Goal: Task Accomplishment & Management: Use online tool/utility

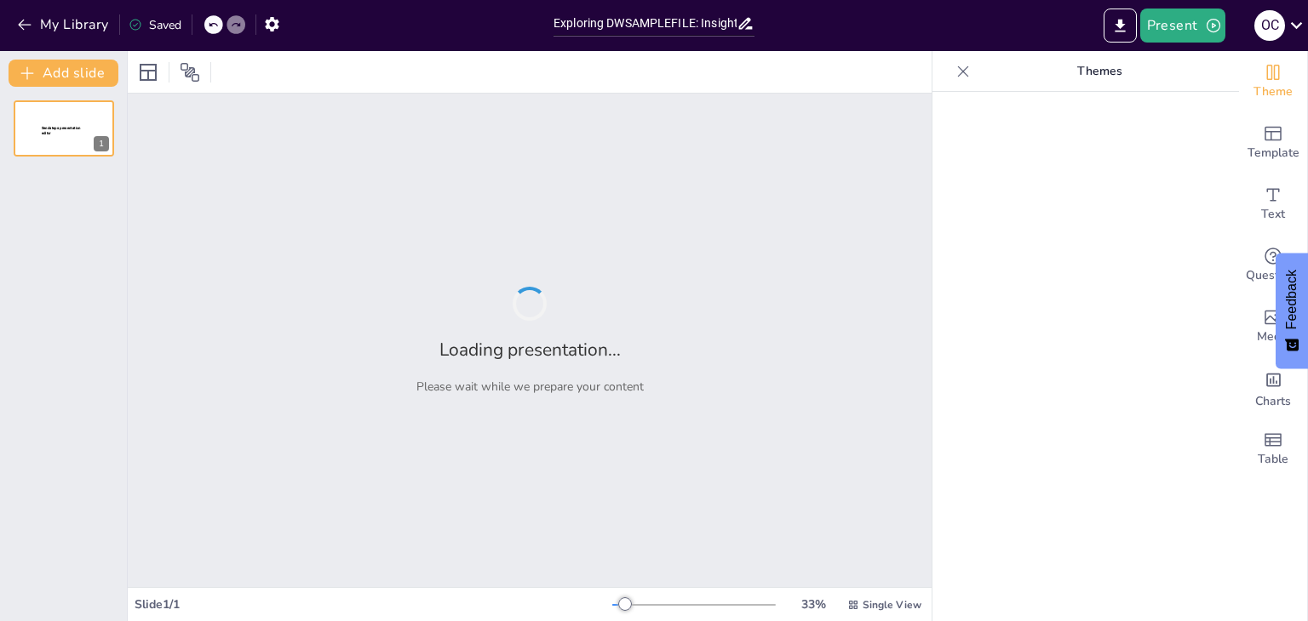
type input "Exploring DWSAMPLEFILE: Insights and Applications"
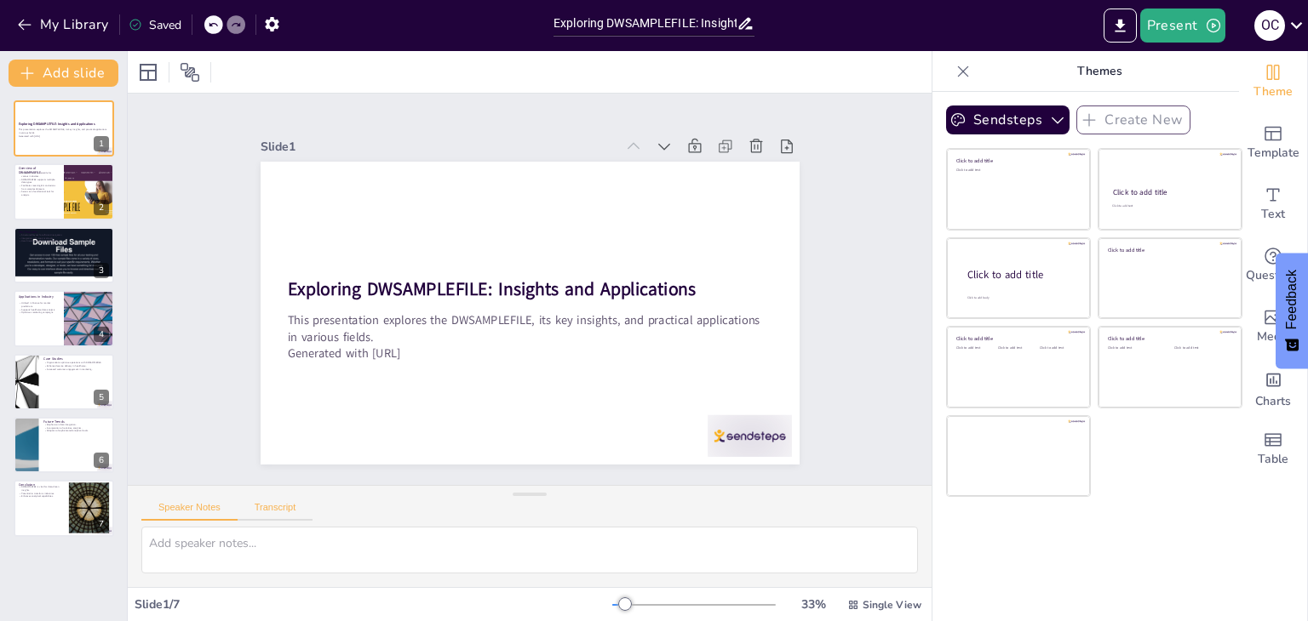
click at [274, 518] on button "Transcript" at bounding box center [276, 511] width 76 height 19
click at [180, 519] on button "Speaker Notes" at bounding box center [189, 511] width 96 height 19
click at [1171, 31] on button "Present" at bounding box center [1182, 26] width 85 height 34
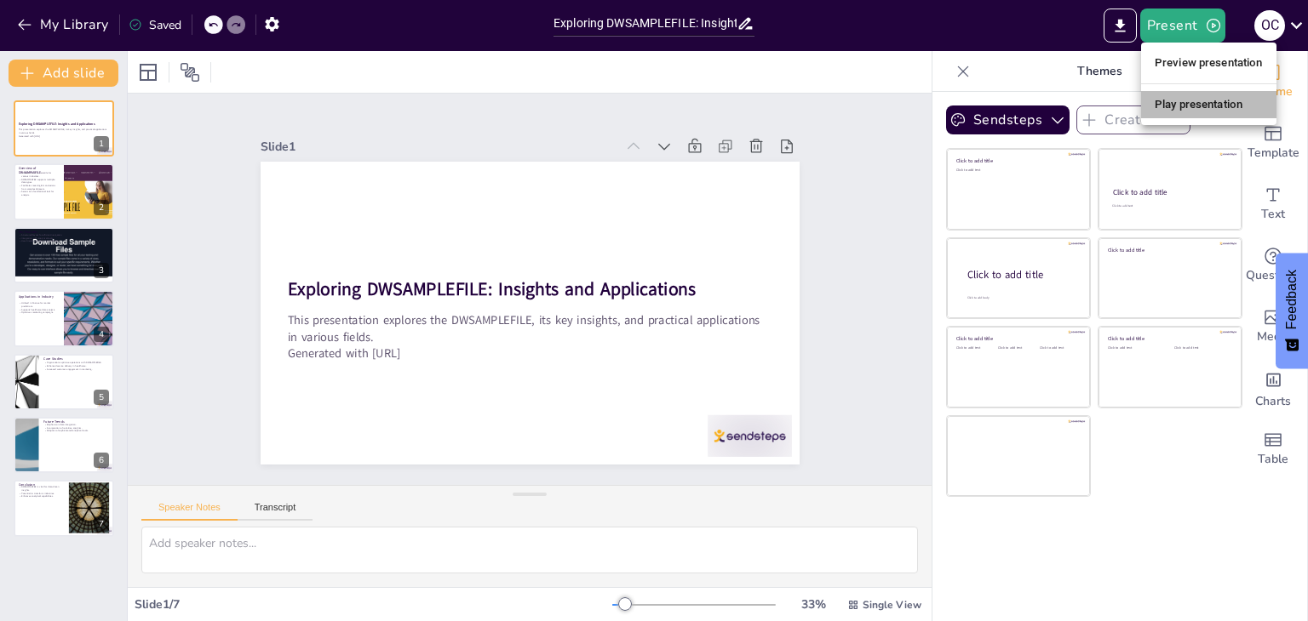
click at [1175, 97] on li "Play presentation" at bounding box center [1208, 104] width 135 height 27
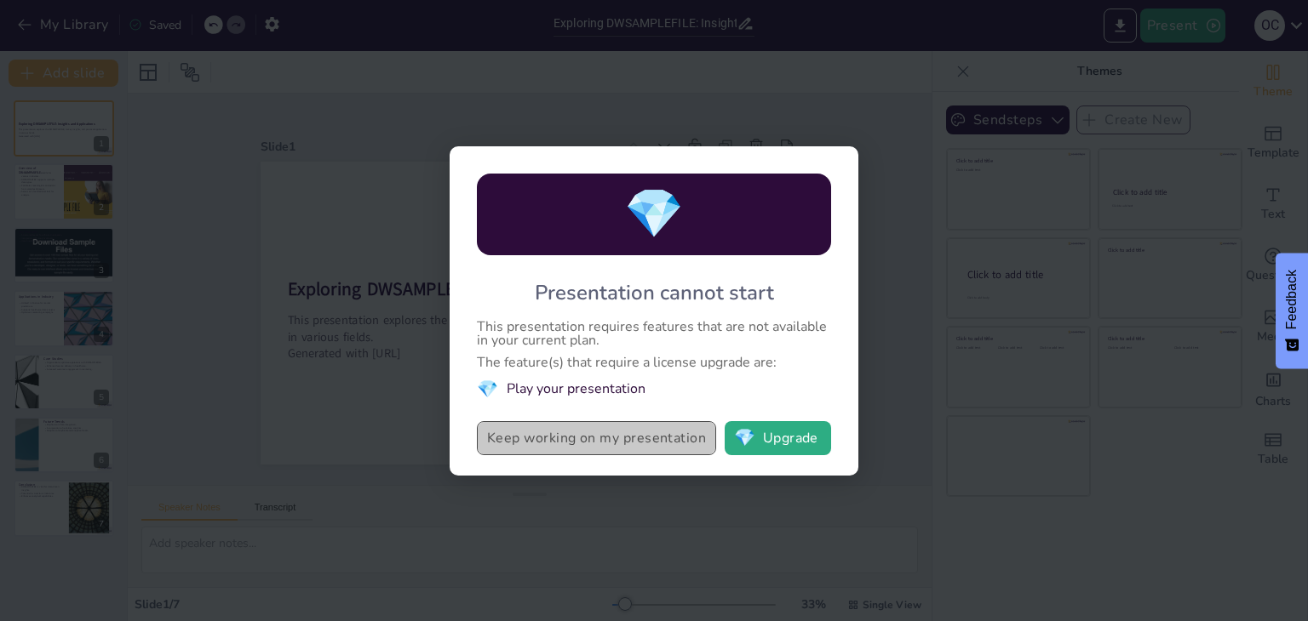
click at [643, 435] on button "Keep working on my presentation" at bounding box center [596, 438] width 239 height 34
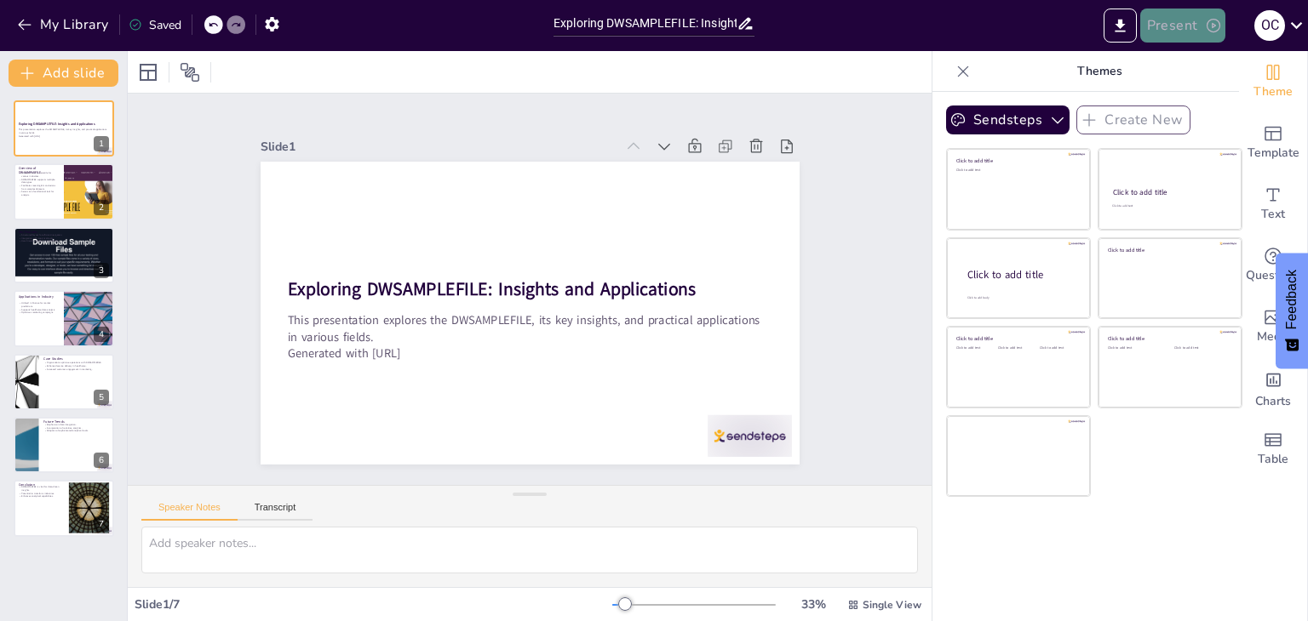
click at [1200, 32] on button "Present" at bounding box center [1182, 26] width 85 height 34
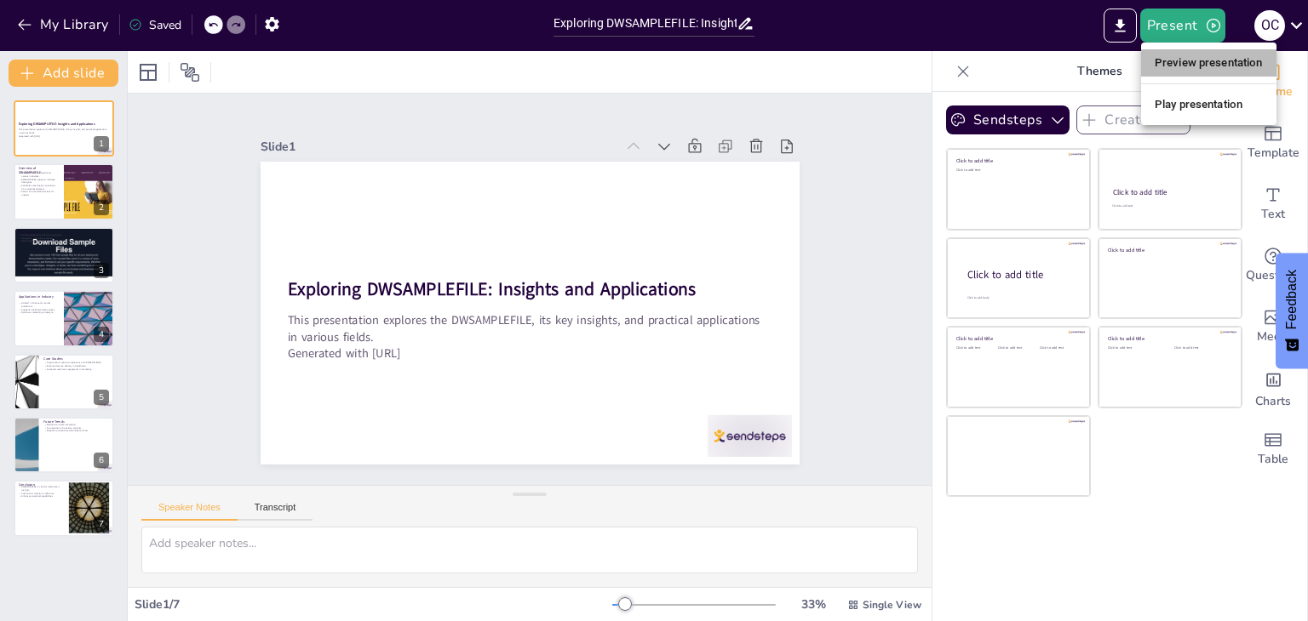
click at [1192, 50] on li "Preview presentation" at bounding box center [1208, 62] width 135 height 27
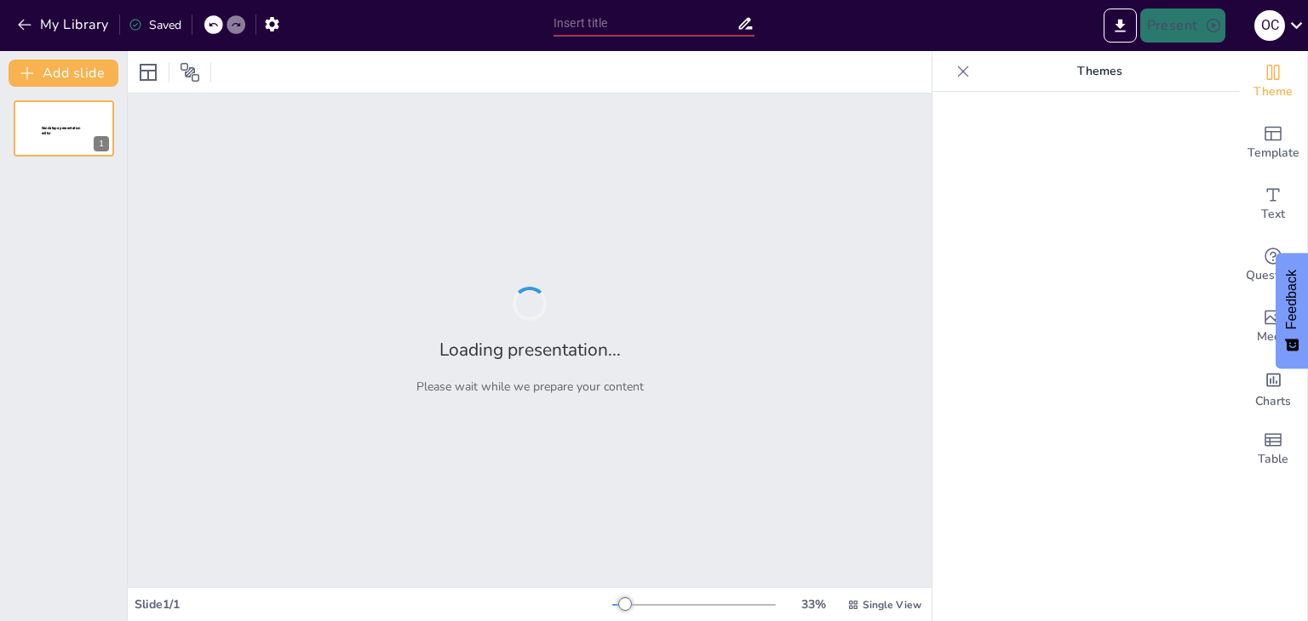
type input "Exploring DWSAMPLEFILE: Insights and Applications"
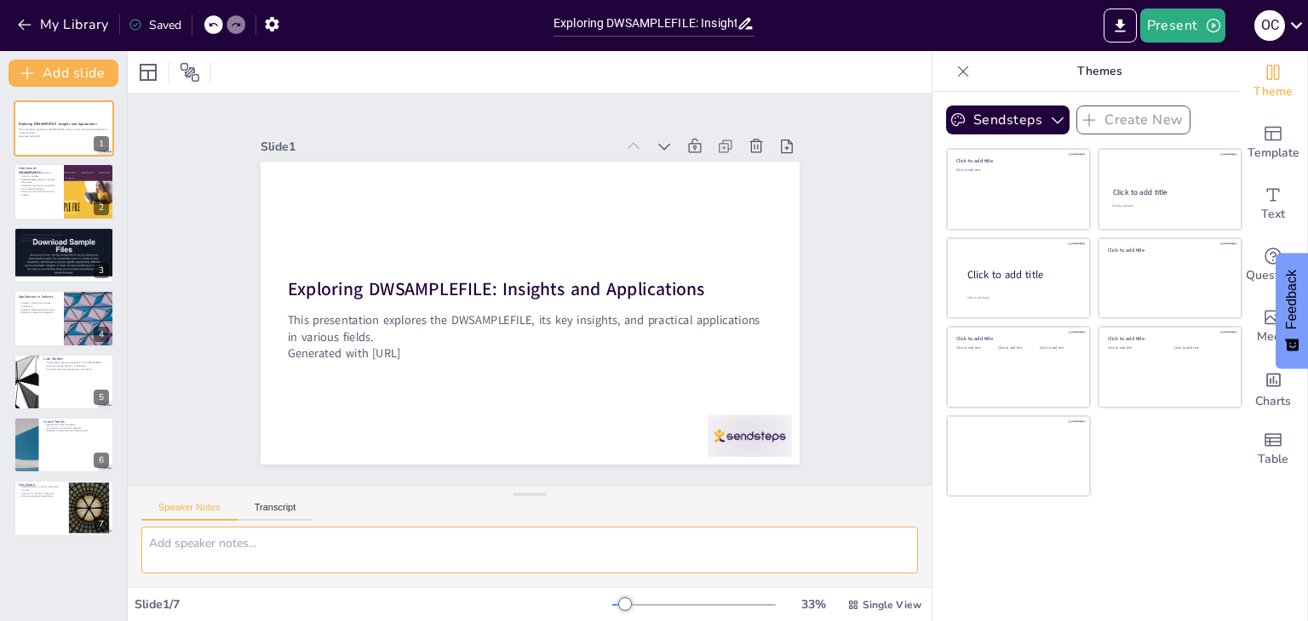
click at [525, 548] on textarea at bounding box center [529, 550] width 776 height 47
type textarea "Hi this is what we call insights"
click at [1189, 25] on button "Present" at bounding box center [1182, 26] width 85 height 34
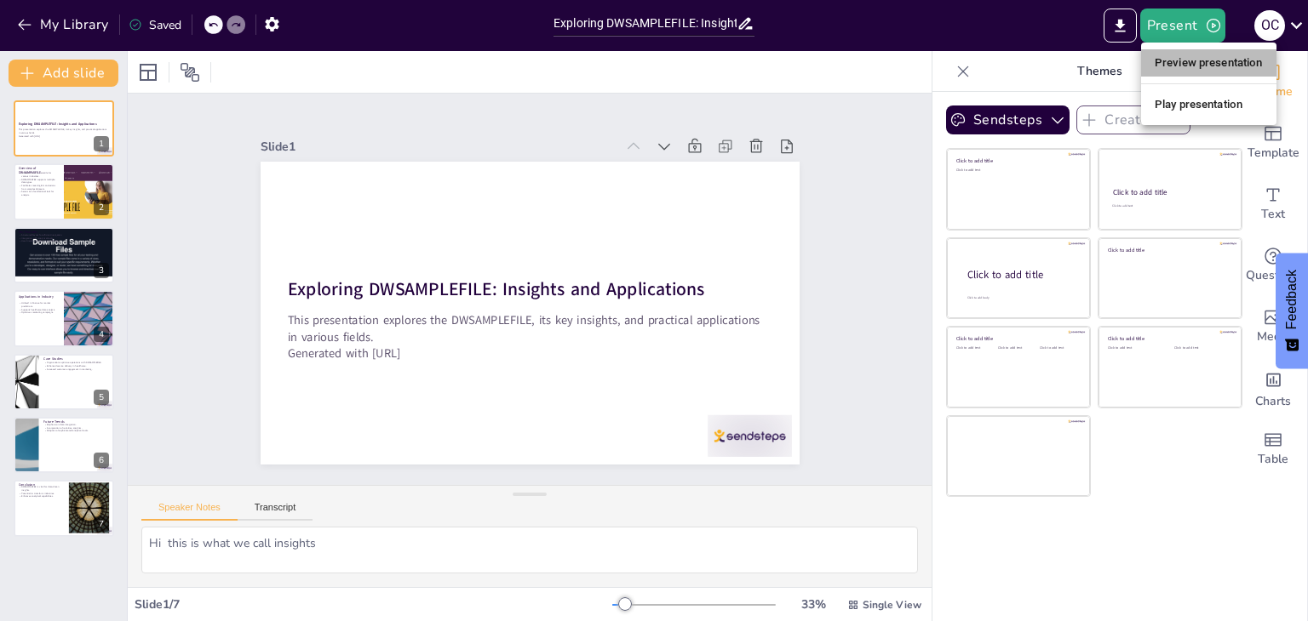
click at [1188, 67] on li "Preview presentation" at bounding box center [1208, 62] width 135 height 27
